Goal: Information Seeking & Learning: Learn about a topic

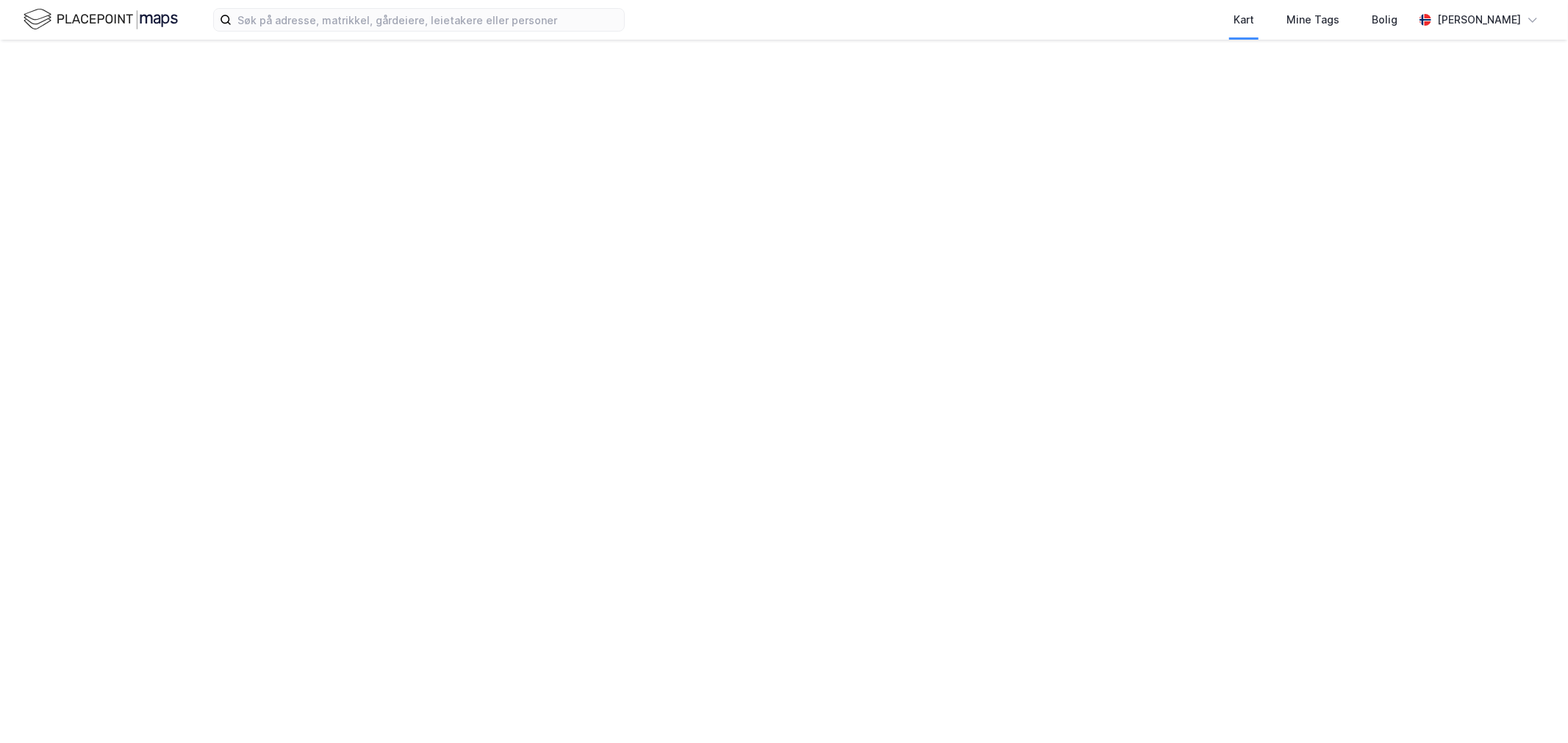
drag, startPoint x: 519, startPoint y: 129, endPoint x: 523, endPoint y: 141, distance: 12.6
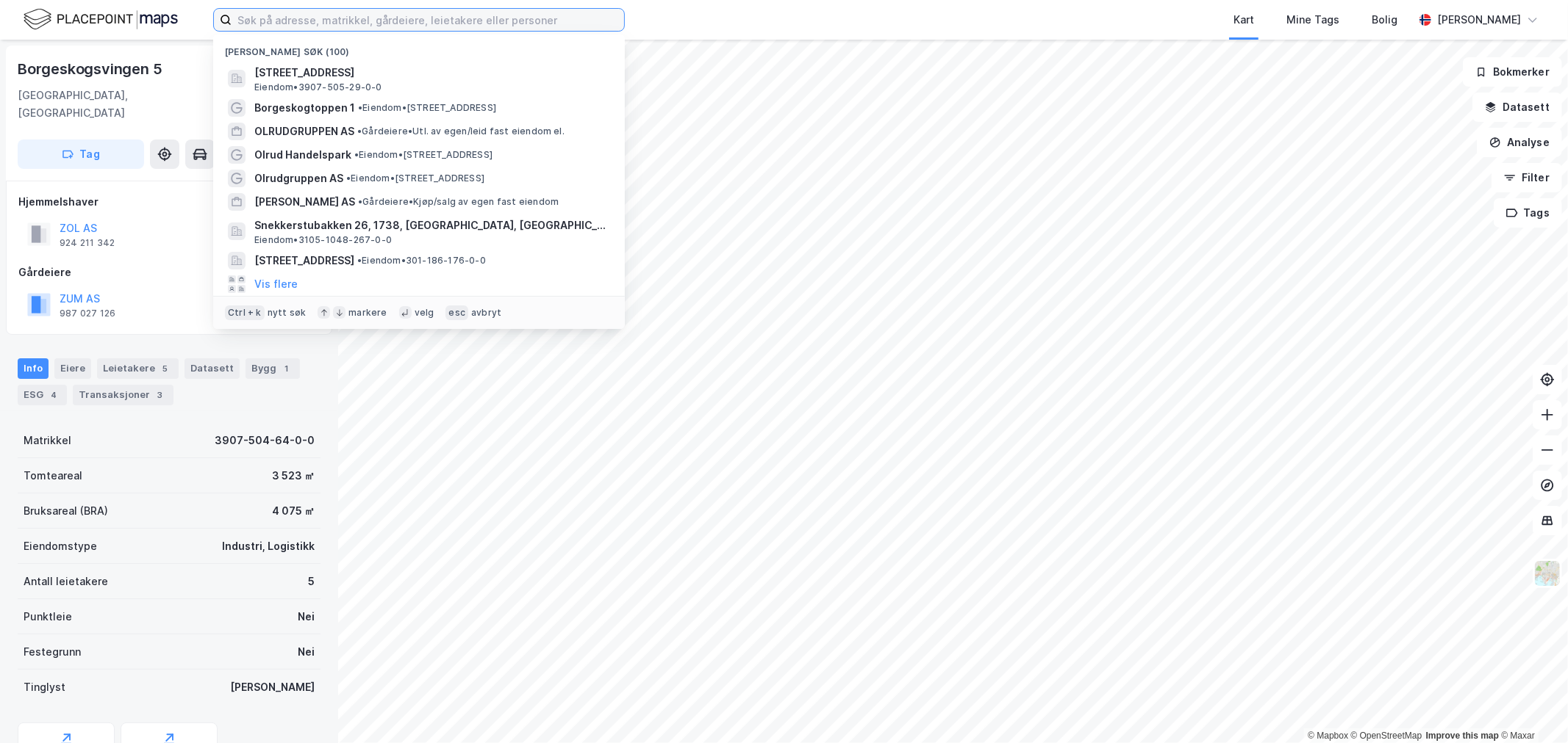
click at [369, 18] on input at bounding box center [428, 20] width 392 height 22
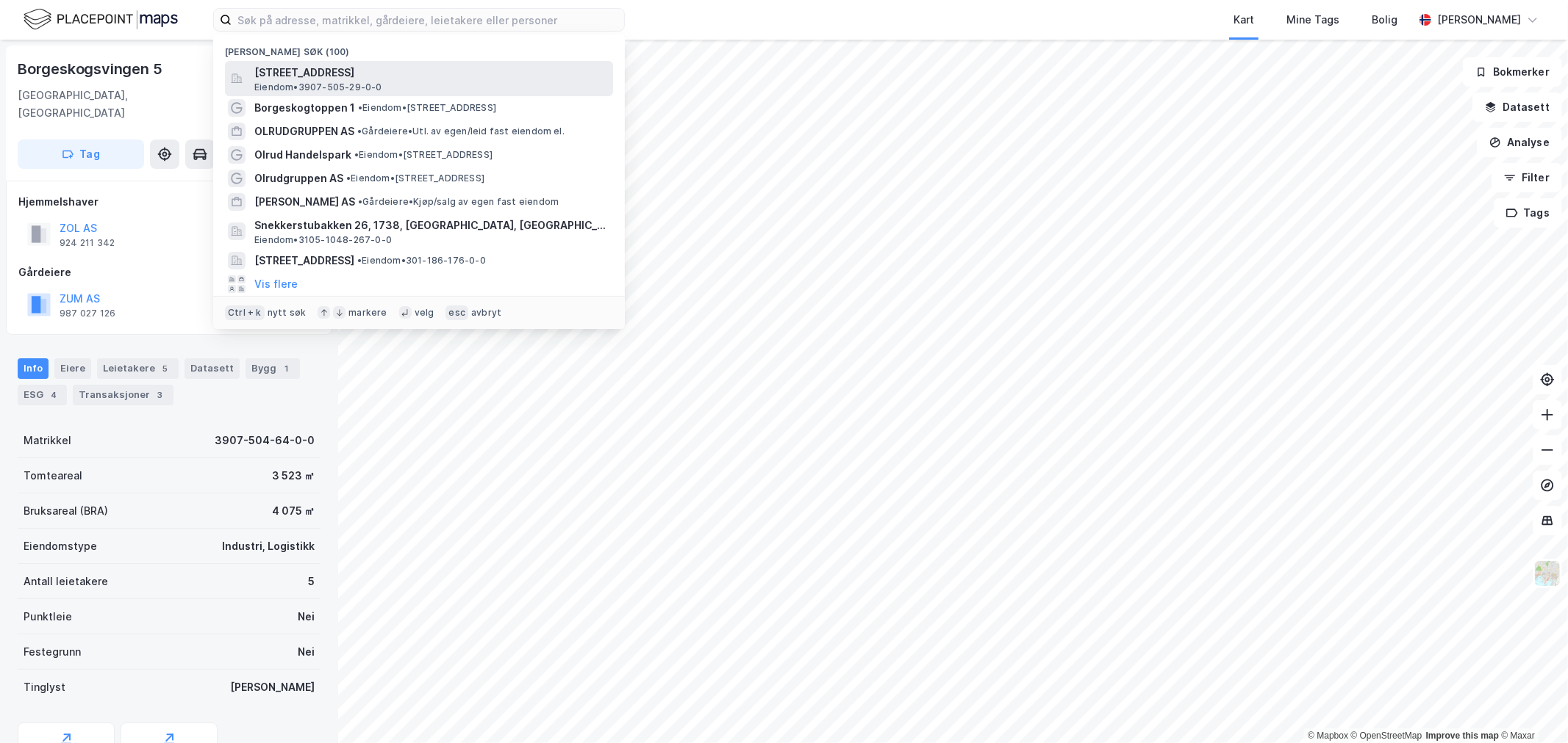
click at [389, 82] on div "Borgeskogen 1, 3160, STOKKE, SANDEFJORD Eiendom • 3907-505-29-0-0" at bounding box center [432, 78] width 356 height 29
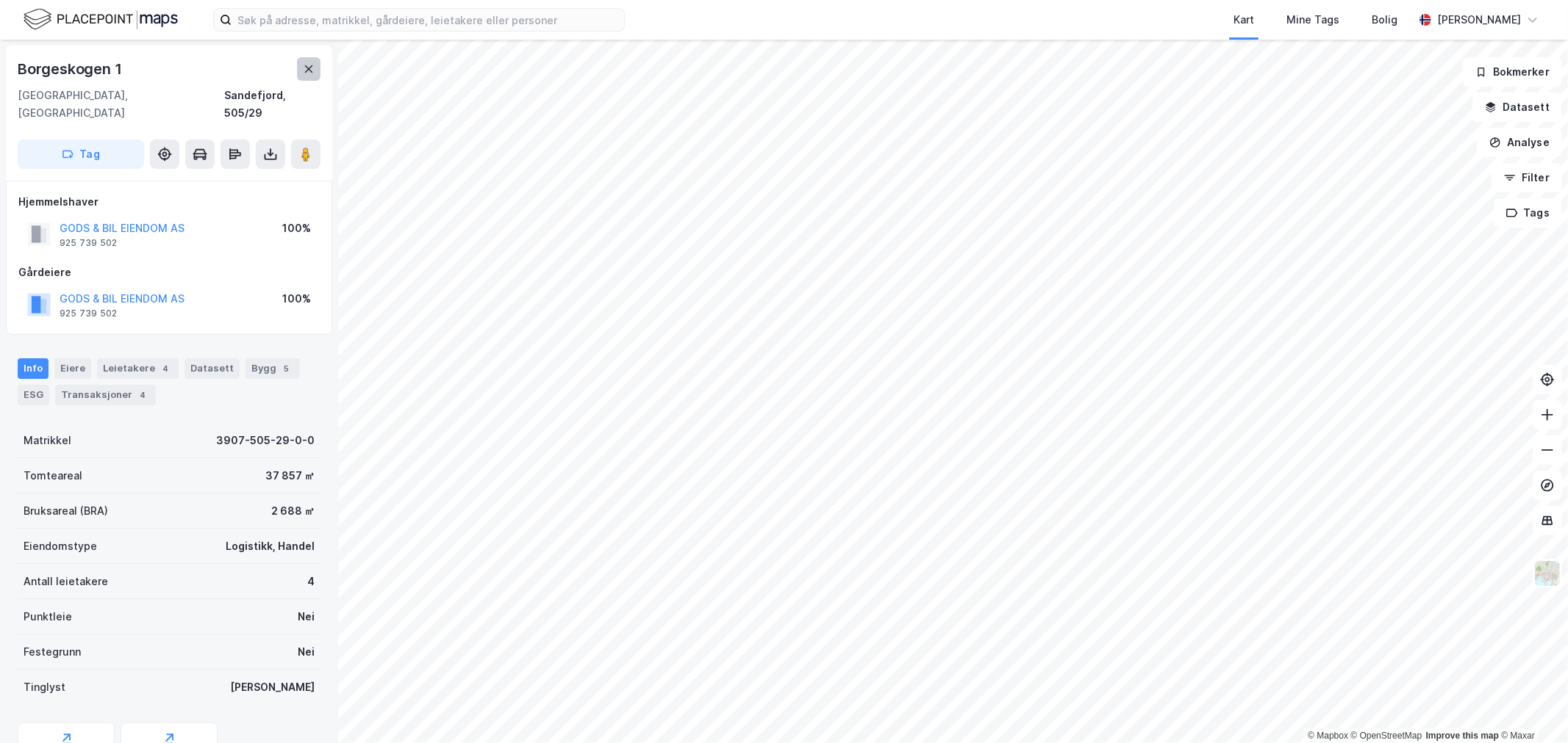
click at [307, 71] on icon at bounding box center [308, 68] width 11 height 11
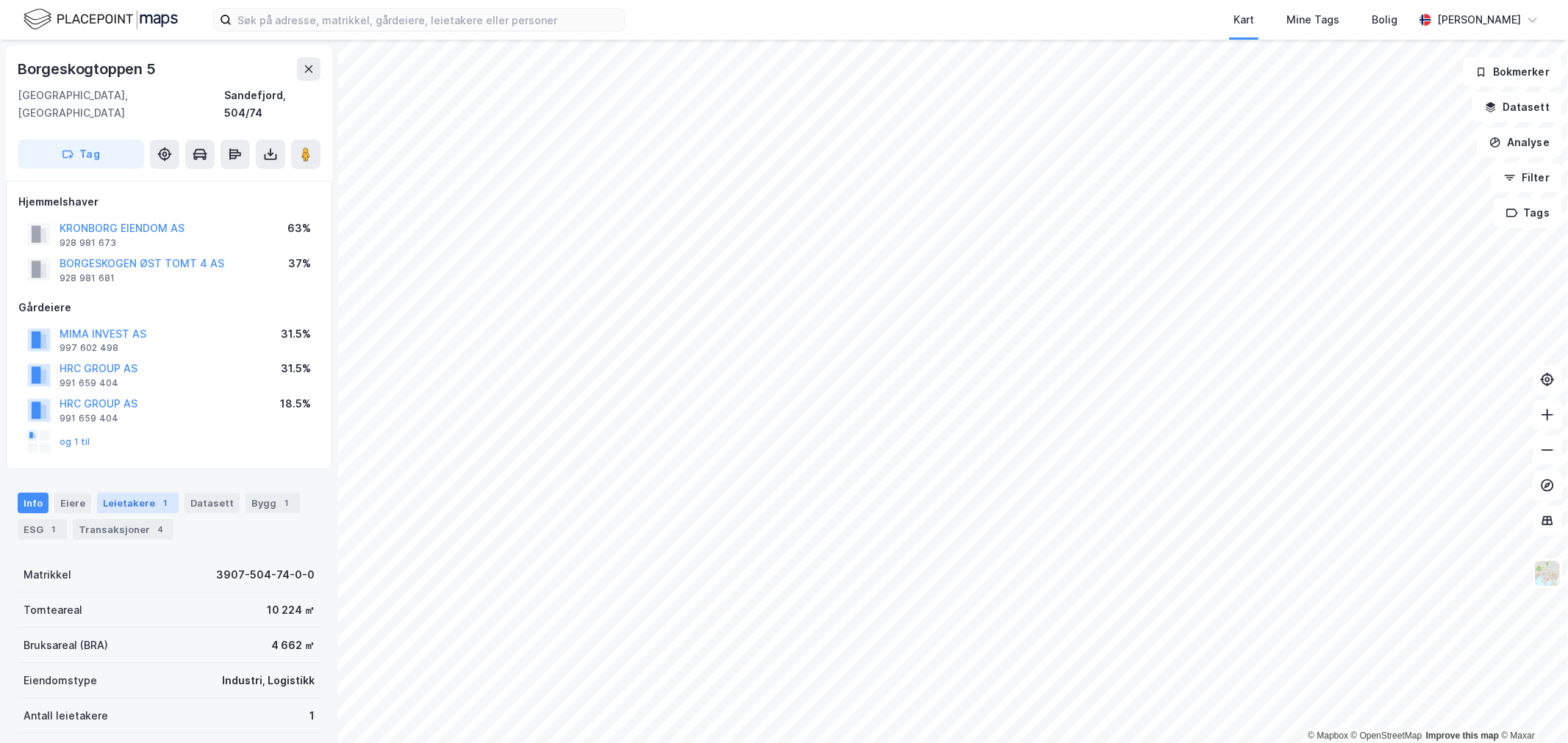
click at [131, 493] on div "Leietakere 1" at bounding box center [138, 502] width 81 height 21
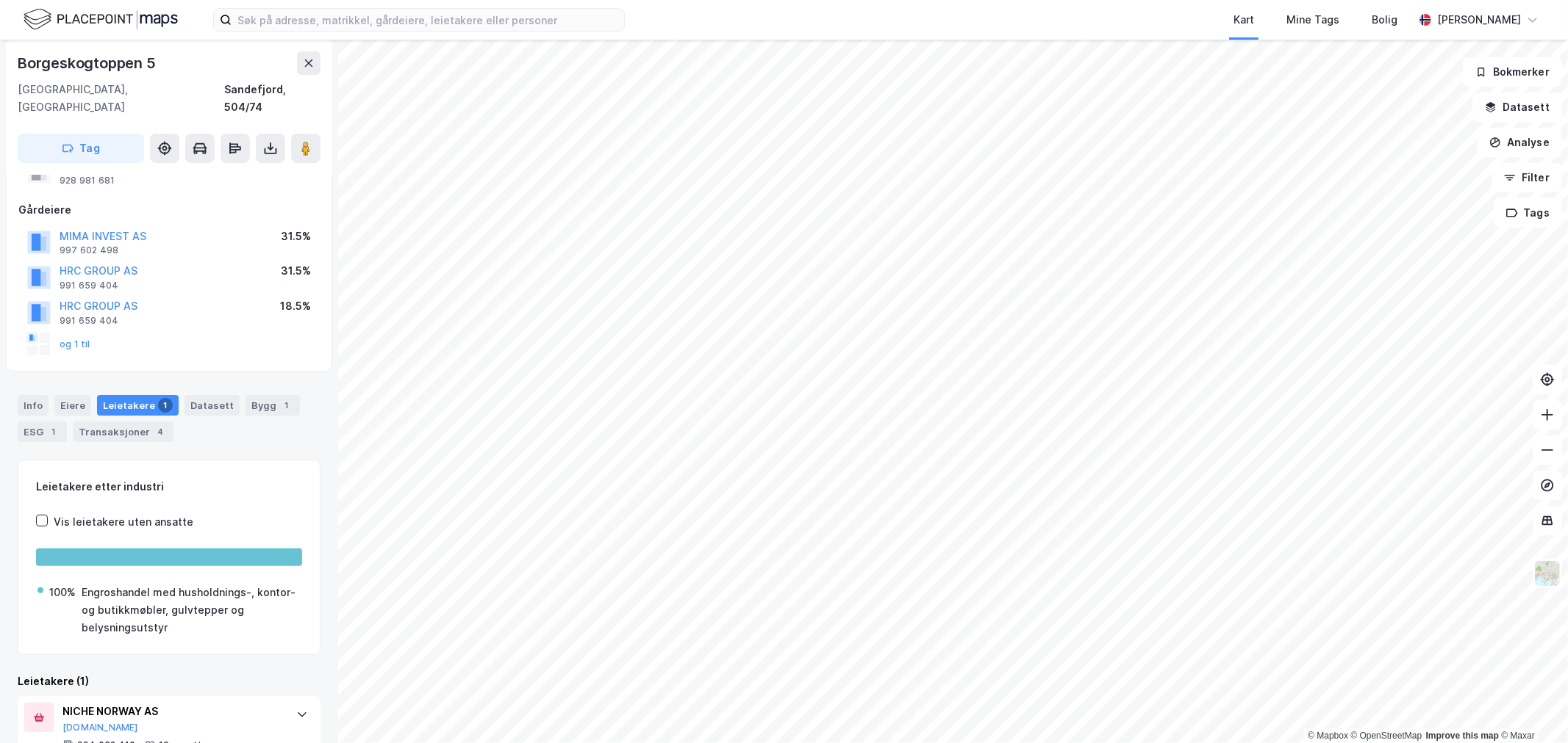
scroll to position [141, 0]
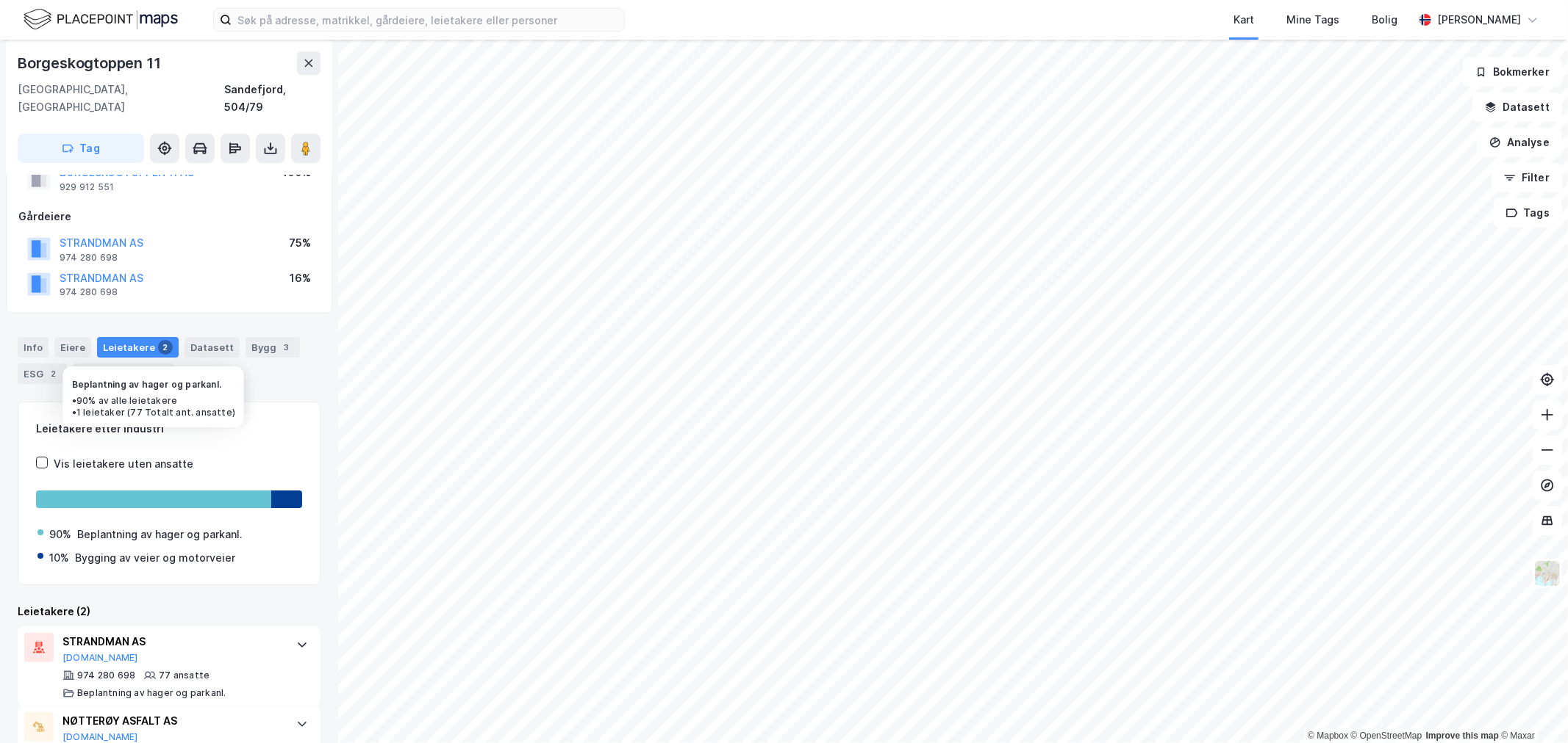
scroll to position [98, 0]
